Goal: Connect with others: Connect with others

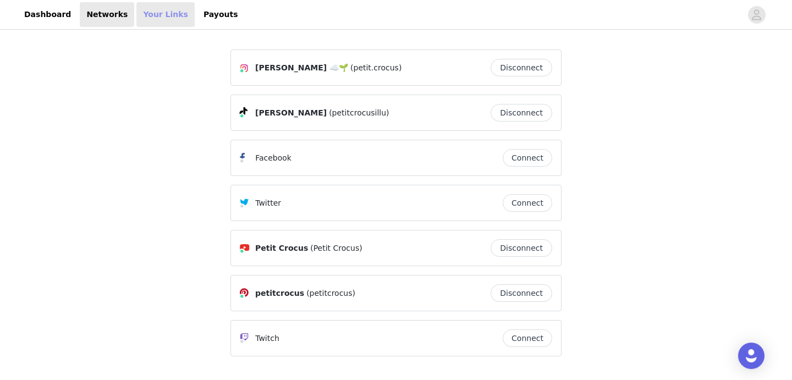
click at [147, 18] on link "Your Links" at bounding box center [165, 14] width 58 height 25
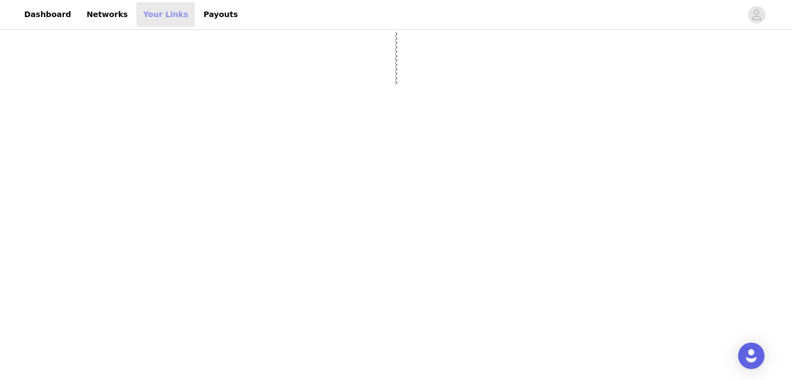
select select "12"
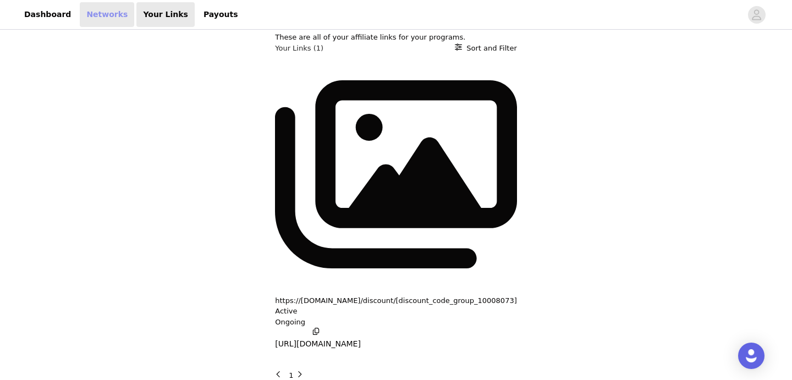
click at [95, 10] on link "Networks" at bounding box center [107, 14] width 54 height 25
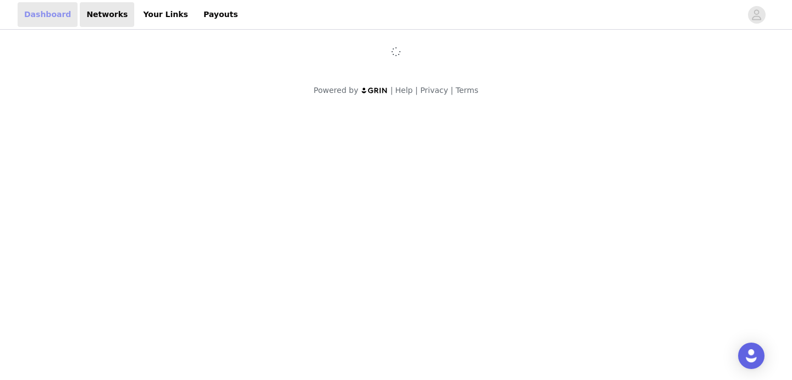
click at [42, 12] on link "Dashboard" at bounding box center [48, 14] width 60 height 25
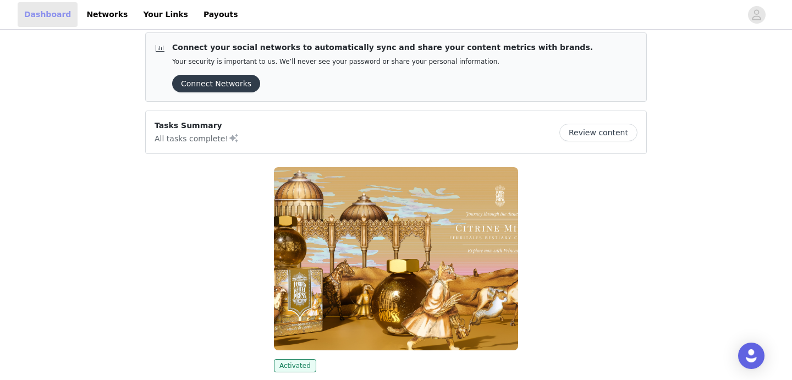
scroll to position [9, 0]
click at [224, 79] on button "Connect Networks" at bounding box center [216, 83] width 88 height 18
